Goal: Navigation & Orientation: Find specific page/section

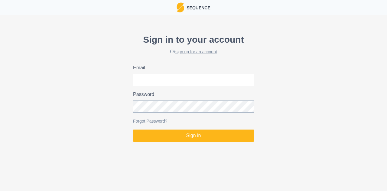
click at [182, 77] on input "Email" at bounding box center [193, 80] width 121 height 12
type input "[EMAIL_ADDRESS][DOMAIN_NAME]"
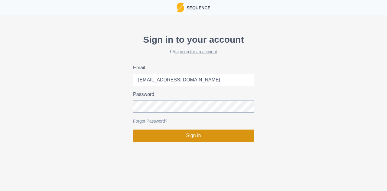
click at [191, 130] on button "Sign in" at bounding box center [193, 135] width 121 height 12
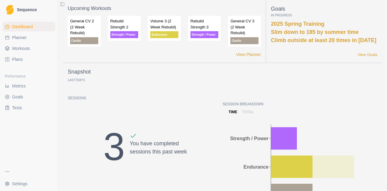
click at [28, 59] on link "Plans" at bounding box center [28, 59] width 53 height 10
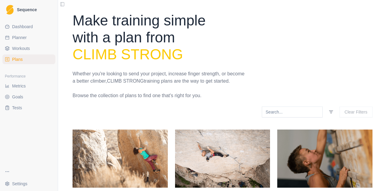
click at [33, 36] on link "Planner" at bounding box center [28, 38] width 53 height 10
select select "month"
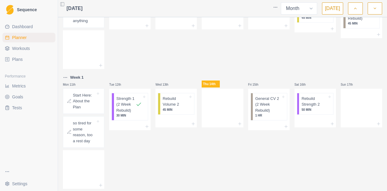
scroll to position [150, 0]
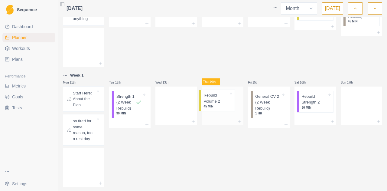
drag, startPoint x: 173, startPoint y: 103, endPoint x: 220, endPoint y: 104, distance: 47.2
click at [220, 104] on div "Mon 28th got quite sick this week, pushed plan start to [DATE] 29th Wed 30th Th…" at bounding box center [222, 147] width 319 height 555
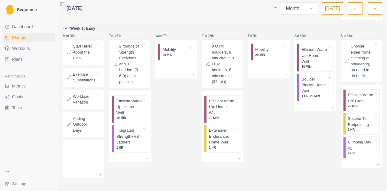
scroll to position [397, 0]
